Goal: Task Accomplishment & Management: Manage account settings

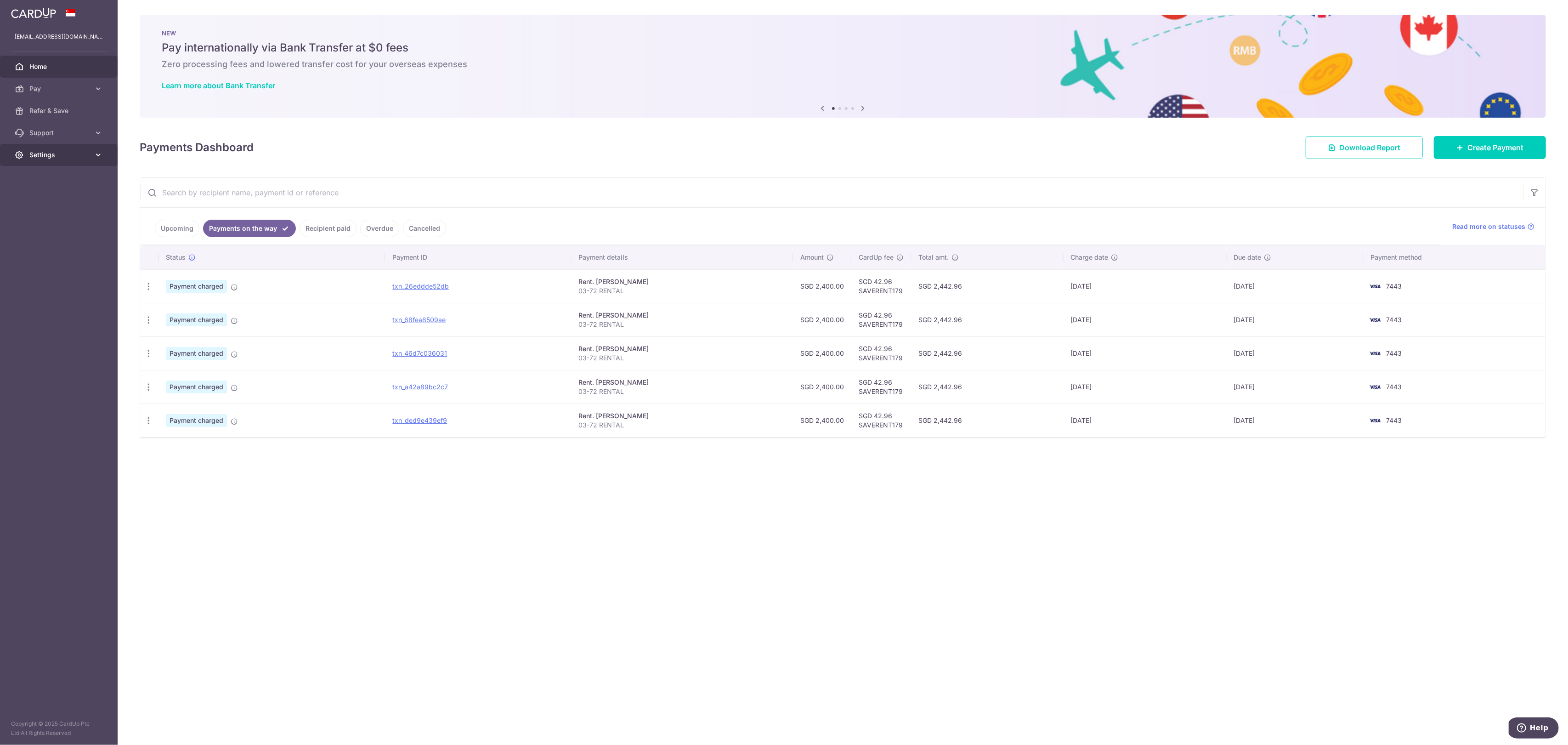
click at [52, 151] on span "Settings" at bounding box center [59, 155] width 61 height 9
click at [53, 195] on span "Logout" at bounding box center [59, 199] width 61 height 9
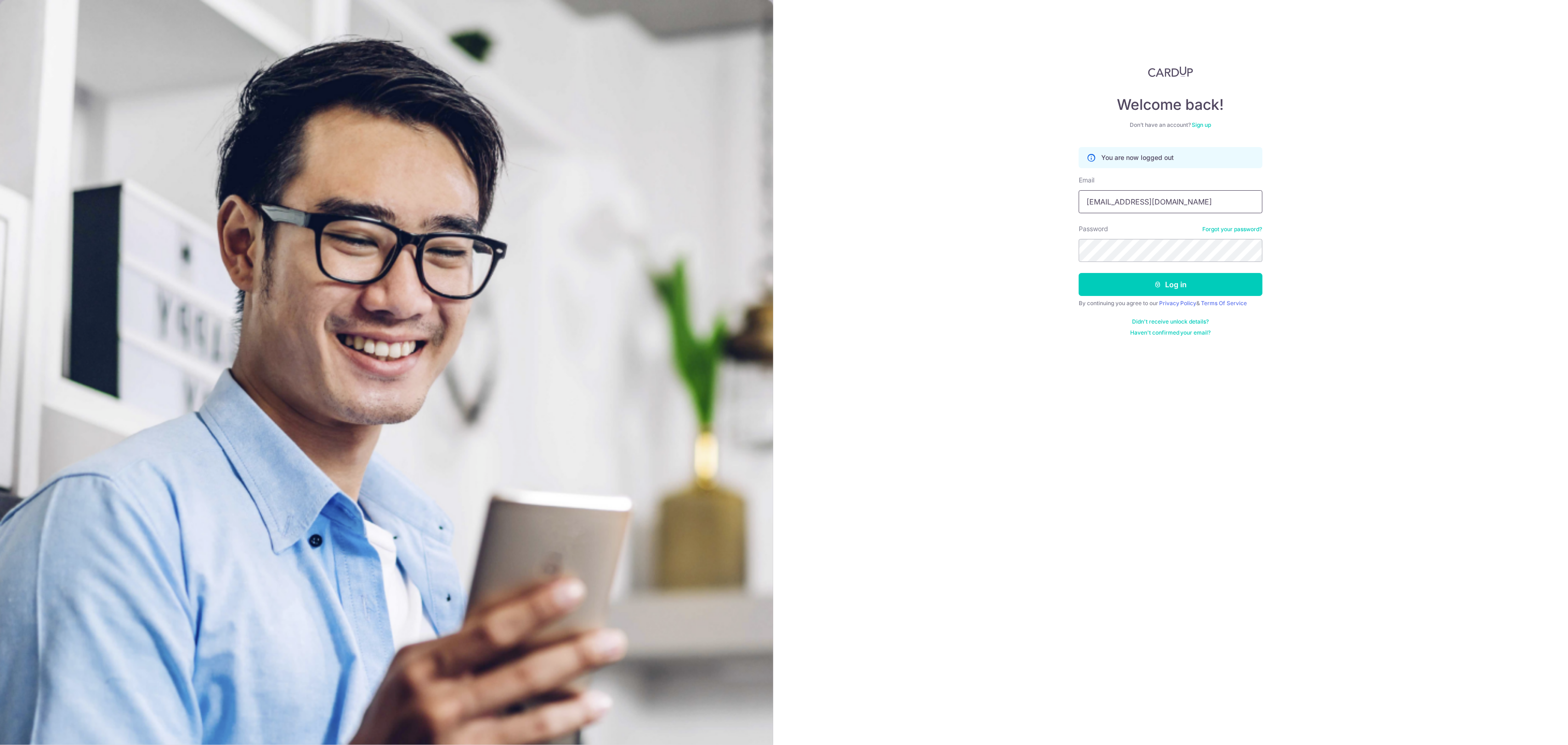
click at [1163, 211] on input "[EMAIL_ADDRESS][DOMAIN_NAME]" at bounding box center [1170, 202] width 184 height 23
type input "airerhomesg@gmail.com"
click at [1170, 280] on button "Log in" at bounding box center [1170, 284] width 184 height 23
